Goal: Check status: Check status

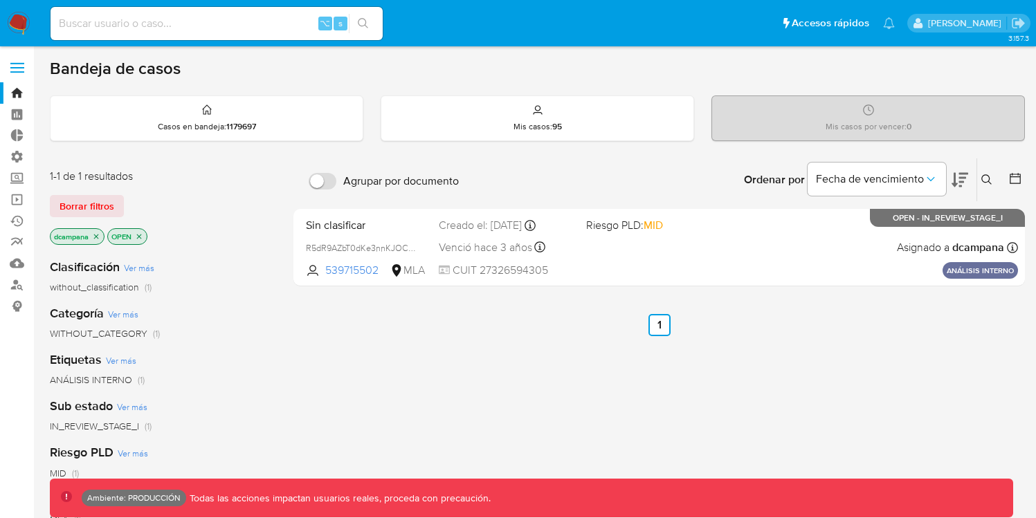
click at [17, 62] on span at bounding box center [17, 63] width 14 height 2
click at [0, 0] on input "checkbox" at bounding box center [0, 0] width 0 height 0
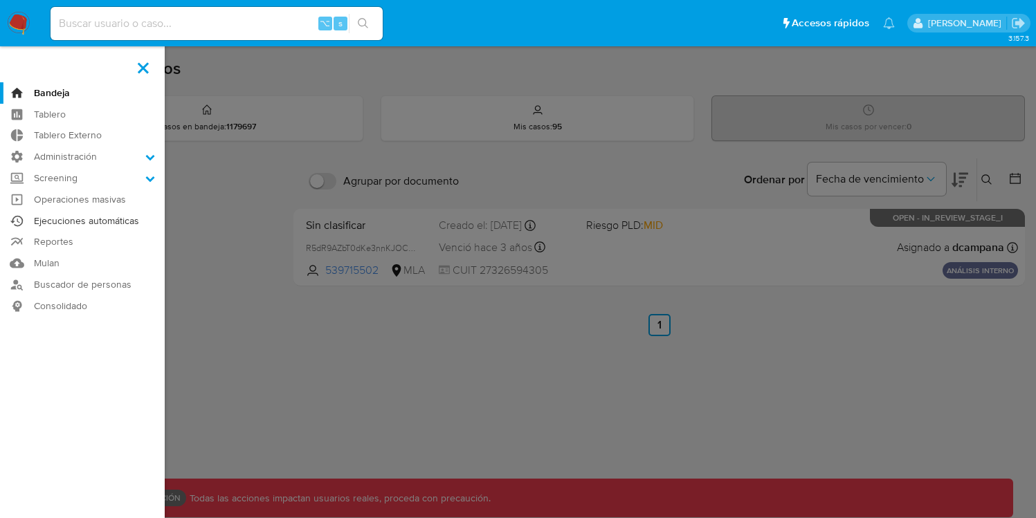
click at [80, 223] on link "Ejecuciones automáticas" at bounding box center [82, 220] width 165 height 21
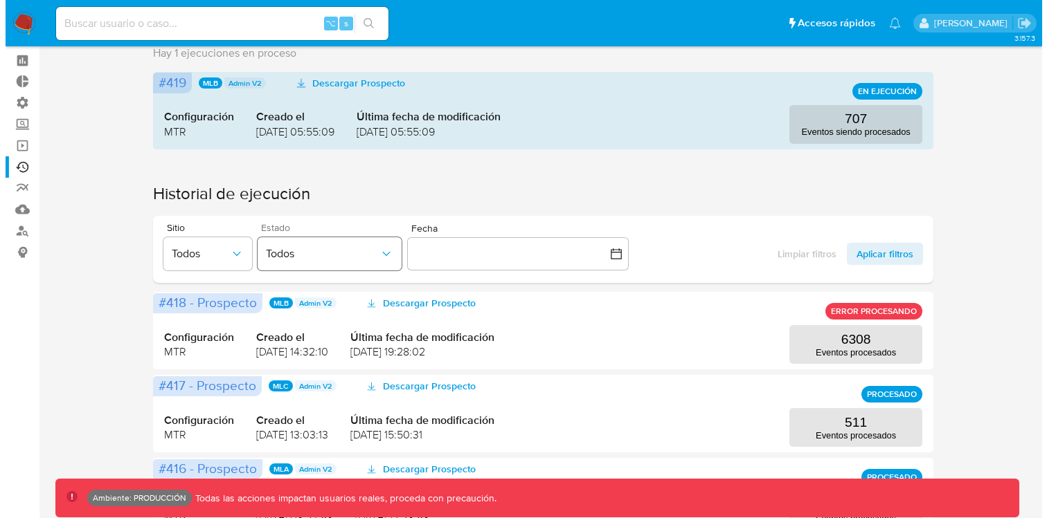
scroll to position [55, 0]
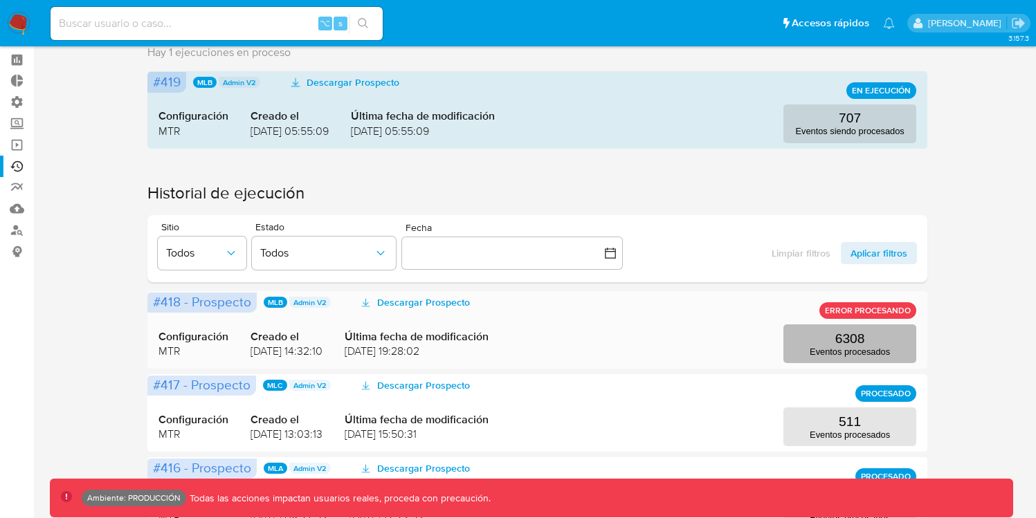
click at [852, 345] on p "6308" at bounding box center [851, 339] width 30 height 15
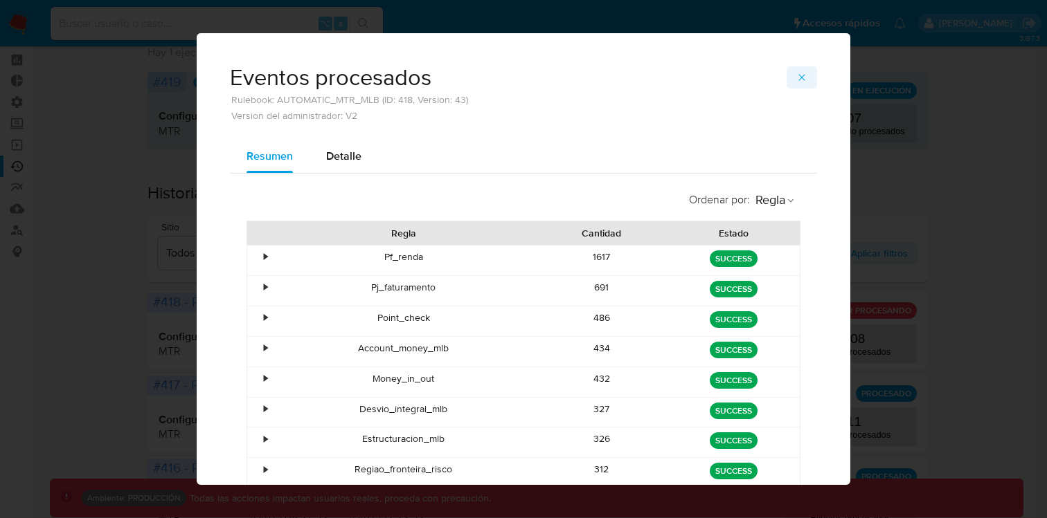
click at [797, 78] on icon "button" at bounding box center [801, 77] width 11 height 11
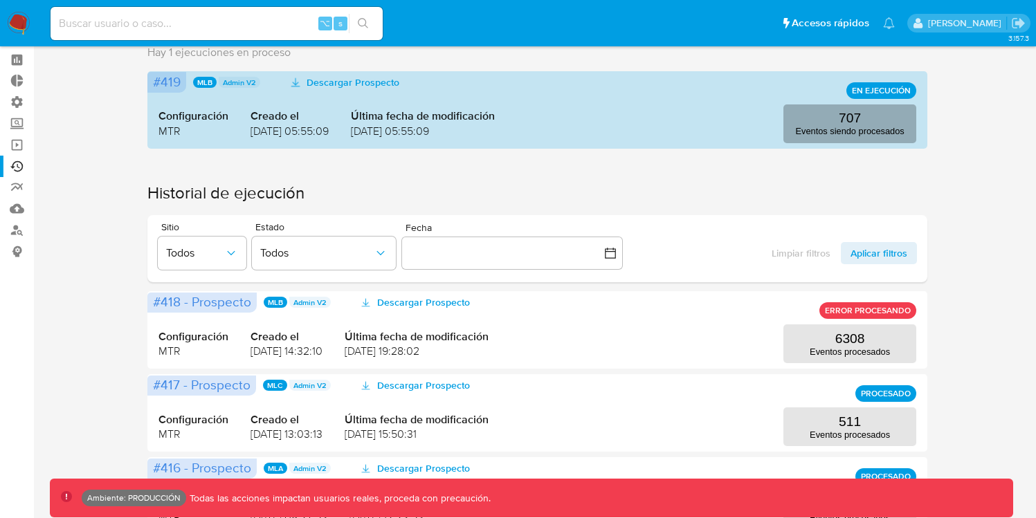
click at [829, 133] on p "Eventos siendo procesados" at bounding box center [849, 131] width 109 height 10
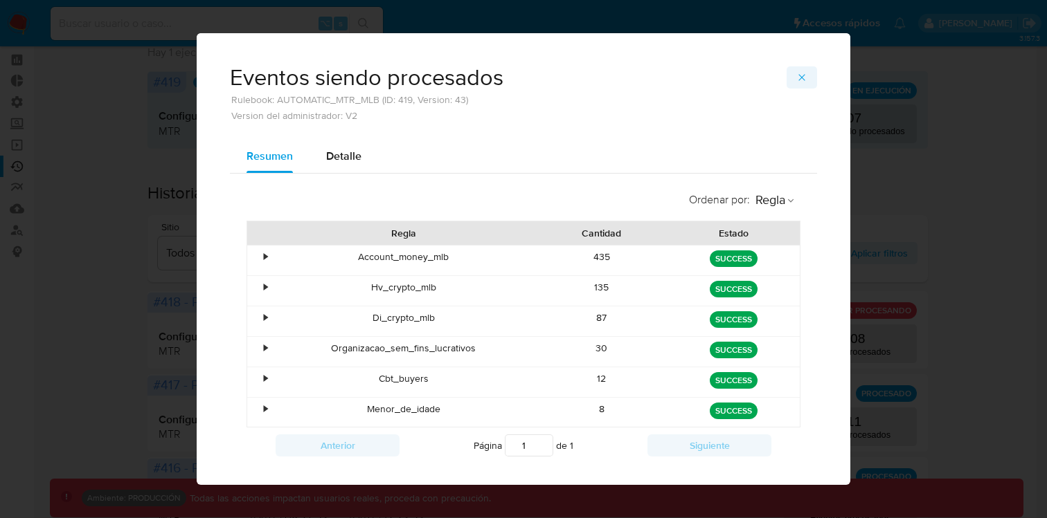
click at [802, 75] on button "button" at bounding box center [801, 77] width 30 height 22
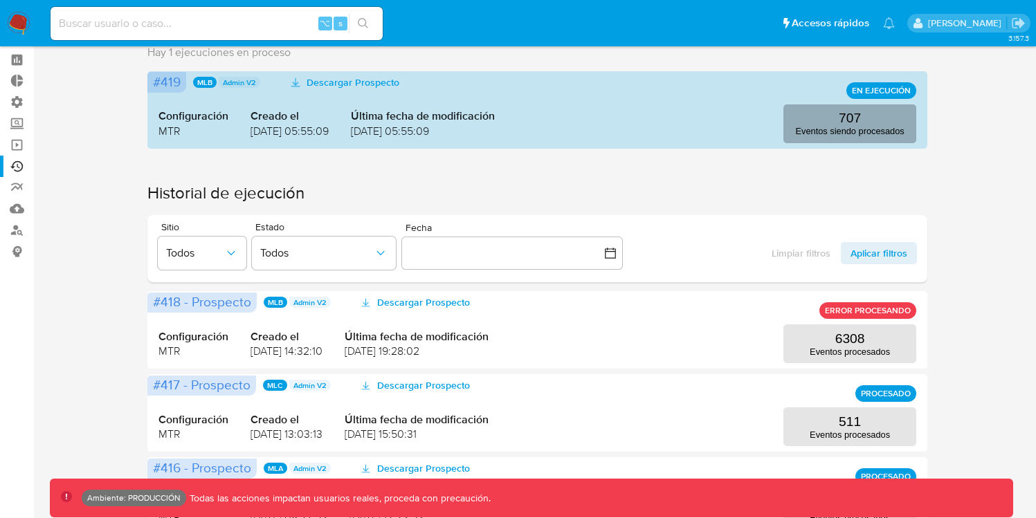
click at [825, 127] on p "Eventos siendo procesados" at bounding box center [849, 131] width 109 height 10
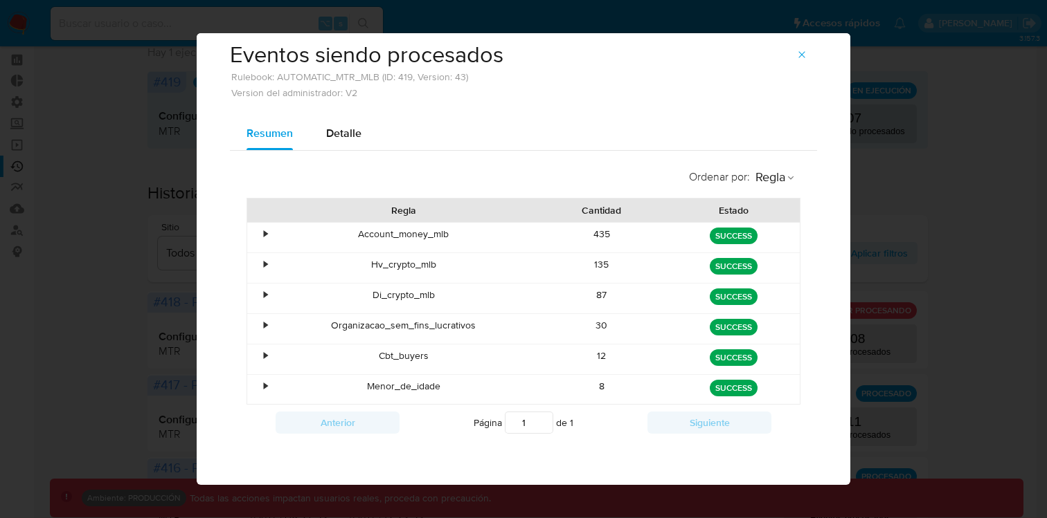
scroll to position [24, 0]
click at [342, 137] on span "Detalle" at bounding box center [343, 133] width 35 height 16
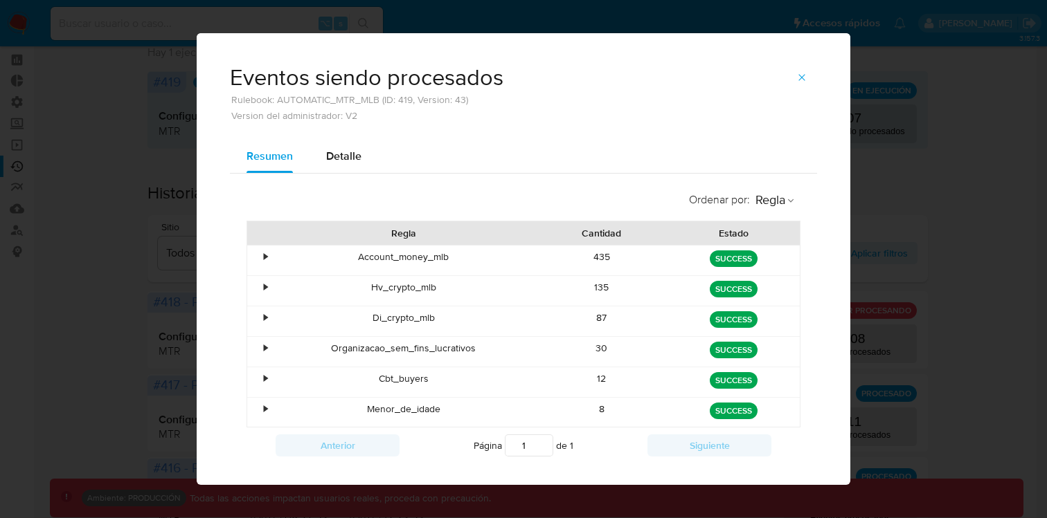
select select "10"
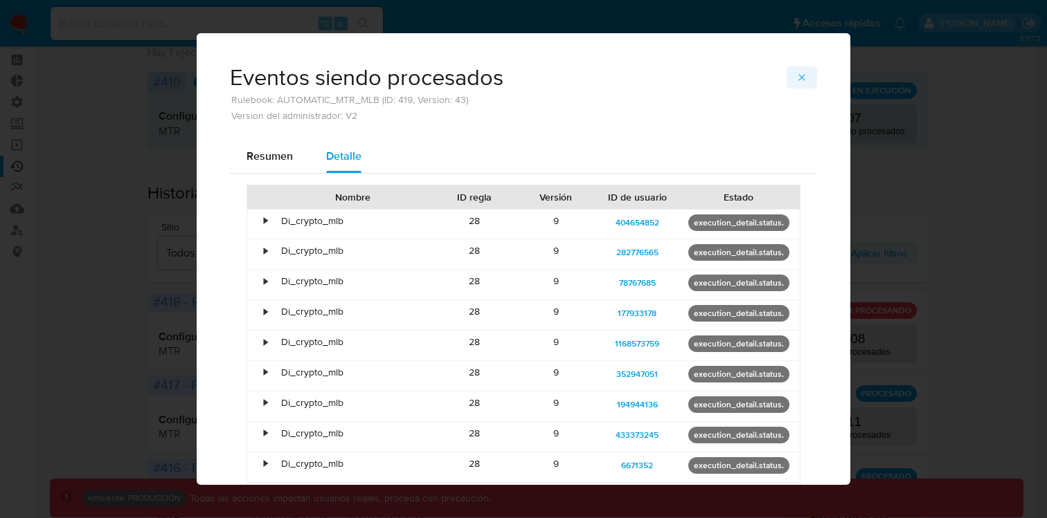
click at [797, 75] on icon "button" at bounding box center [801, 77] width 11 height 11
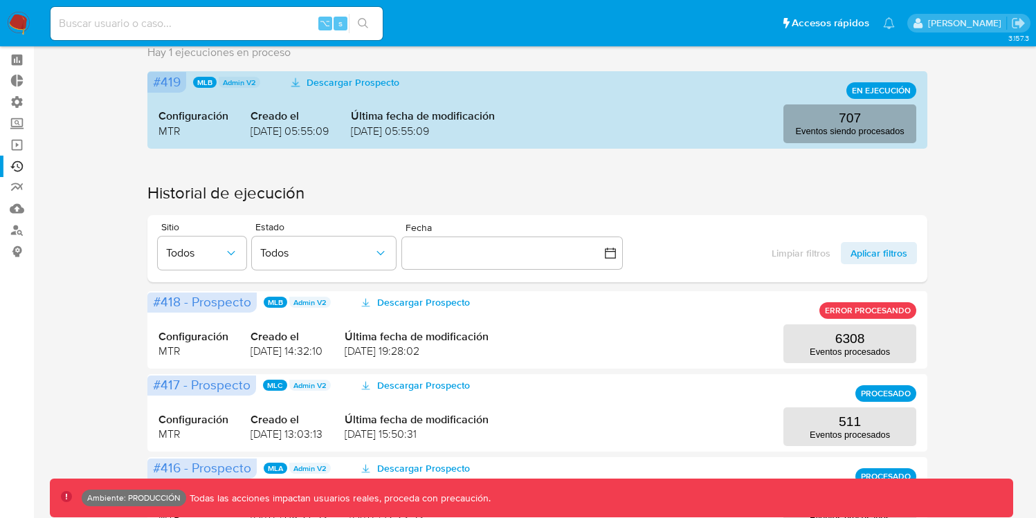
click at [800, 127] on p "Eventos siendo procesados" at bounding box center [849, 131] width 109 height 10
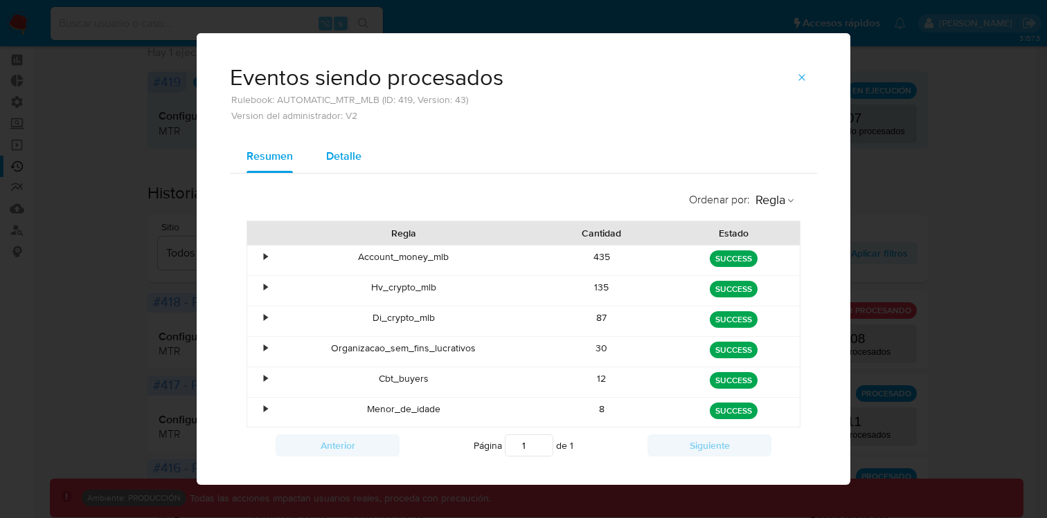
click at [343, 158] on span "Detalle" at bounding box center [343, 156] width 35 height 16
select select "10"
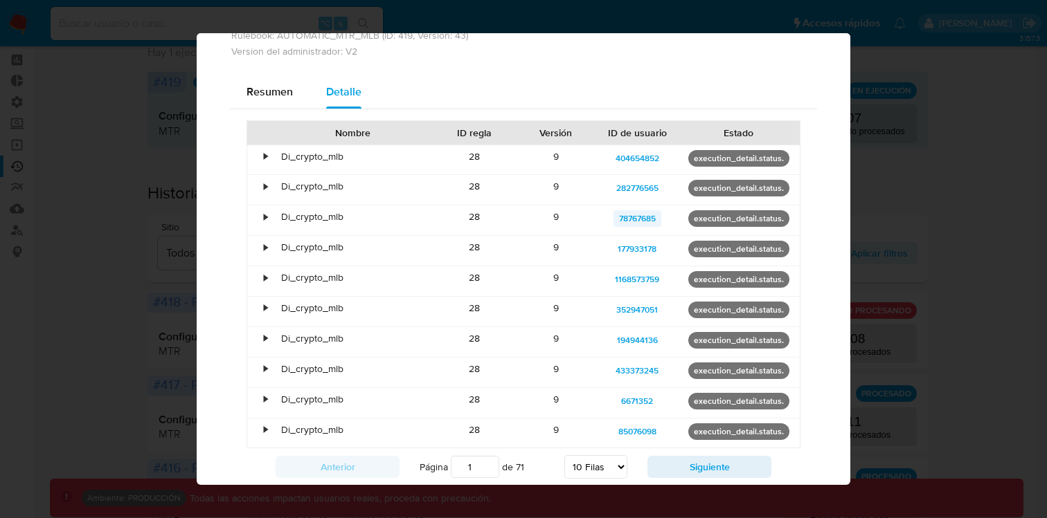
scroll to position [67, 0]
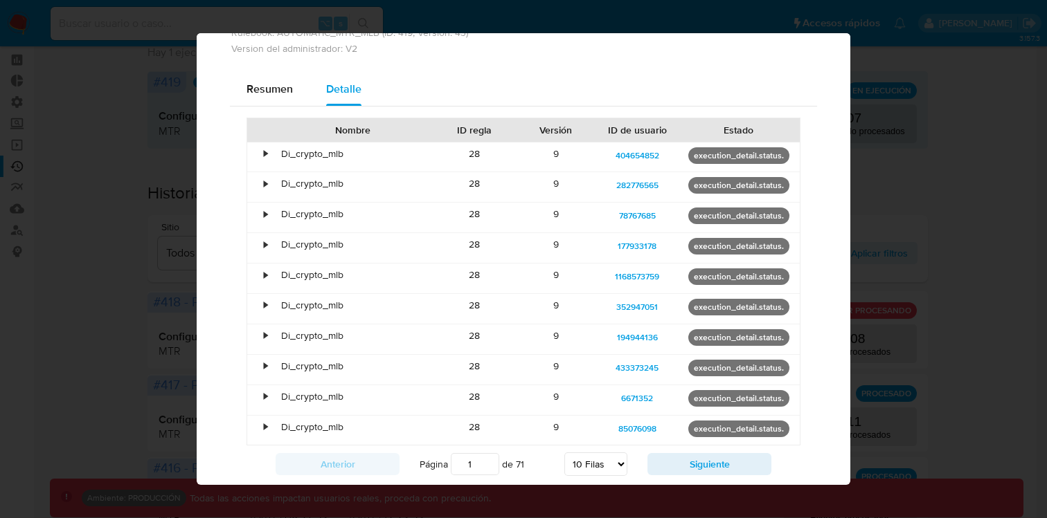
drag, startPoint x: 736, startPoint y: 156, endPoint x: 800, endPoint y: 152, distance: 64.5
click at [801, 152] on div "Nombre ID [PERSON_NAME] Versión ID de usuario Estado • Di_crypto_mlb 28 9 40465…" at bounding box center [523, 301] width 587 height 388
click at [696, 463] on button "Siguiente" at bounding box center [709, 464] width 124 height 22
click at [695, 462] on button "Siguiente" at bounding box center [709, 464] width 124 height 22
type input "3"
